Goal: Information Seeking & Learning: Learn about a topic

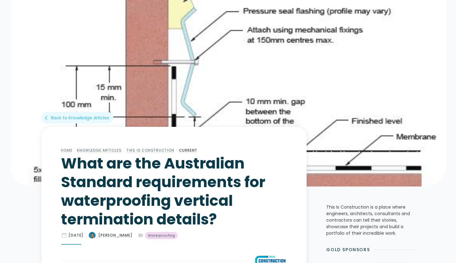
scroll to position [64, 0]
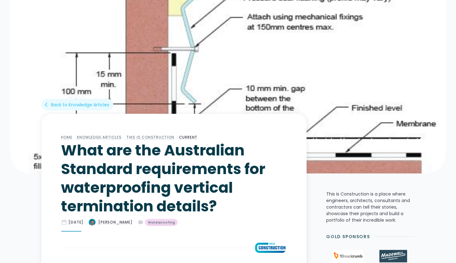
click at [231, 150] on h1 "What are the Australian Standard requirements for waterproofing vertical termin…" at bounding box center [173, 178] width 225 height 75
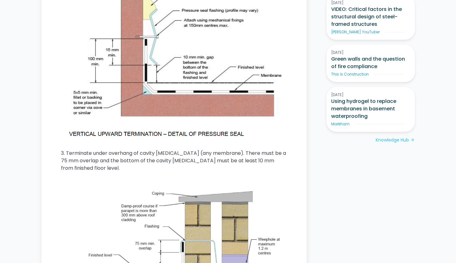
scroll to position [612, 0]
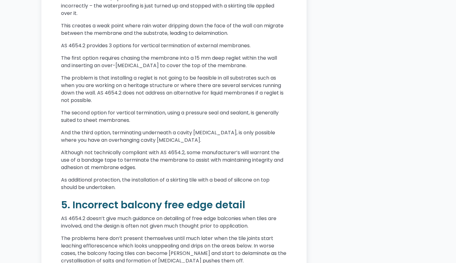
scroll to position [1224, 0]
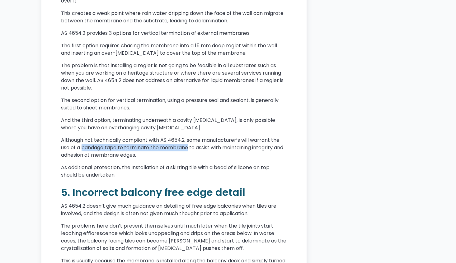
drag, startPoint x: 83, startPoint y: 163, endPoint x: 190, endPoint y: 162, distance: 107.1
click at [190, 159] on p "Although not technically compliant with AS 4654.2, some manufacturer’s will war…" at bounding box center [173, 148] width 225 height 22
copy p "bandage tape to terminate the membrane"
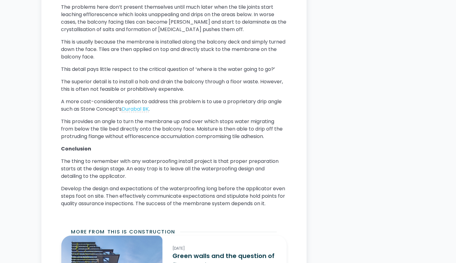
scroll to position [1450, 0]
